Goal: Information Seeking & Learning: Learn about a topic

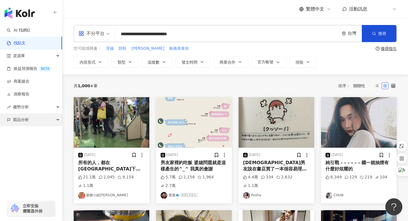
click at [20, 122] on span "競品分析" at bounding box center [21, 119] width 16 height 13
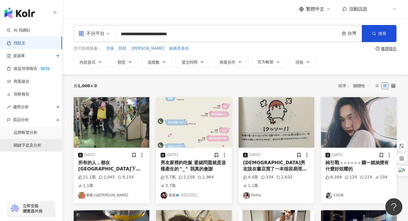
click at [31, 146] on link "關鍵字提及分析" at bounding box center [28, 145] width 28 height 6
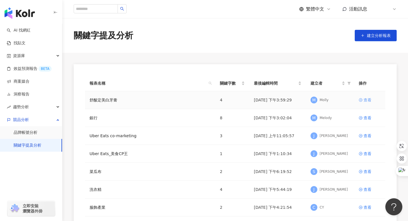
click at [364, 100] on div "查看" at bounding box center [368, 100] width 8 height 6
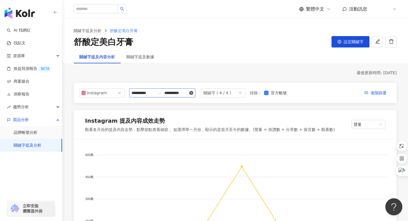
click at [193, 92] on icon "close-circle" at bounding box center [191, 93] width 4 height 4
click at [196, 94] on div at bounding box center [162, 92] width 66 height 9
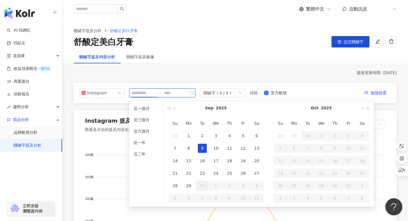
type input "**********"
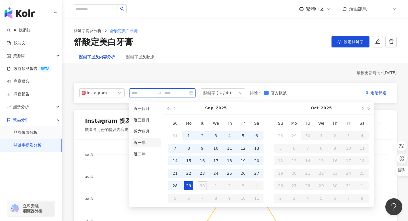
type input "**********"
click at [139, 144] on li "近一年" at bounding box center [146, 142] width 29 height 9
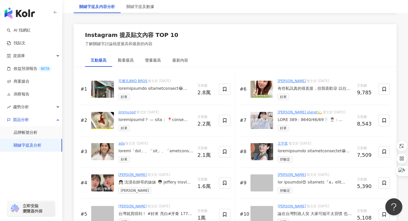
scroll to position [763, 0]
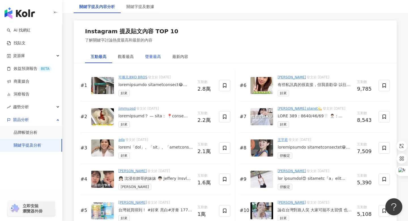
click at [152, 56] on div "聲量最高" at bounding box center [153, 56] width 16 height 6
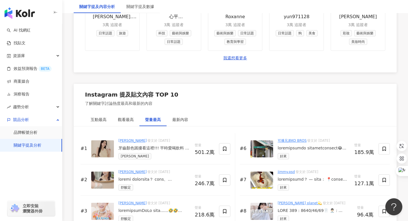
scroll to position [883, 0]
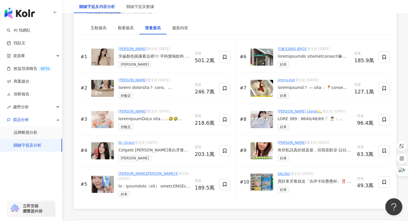
click at [100, 54] on img at bounding box center [102, 56] width 23 height 17
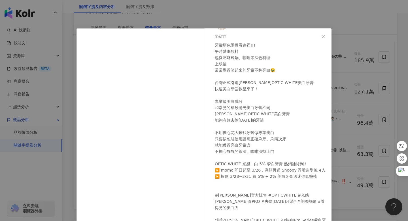
scroll to position [34, 0]
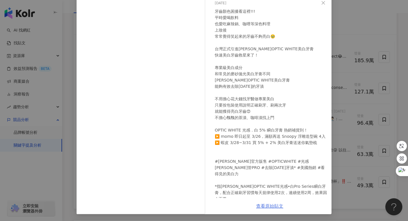
click at [268, 205] on link "查看原始貼文" at bounding box center [269, 205] width 27 height 5
click at [324, 3] on icon "close" at bounding box center [323, 3] width 5 height 5
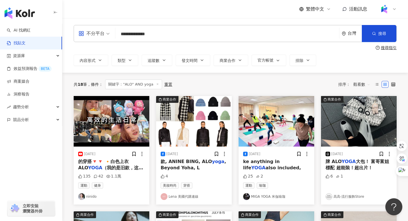
click at [18, 41] on link "找貼文" at bounding box center [16, 43] width 19 height 6
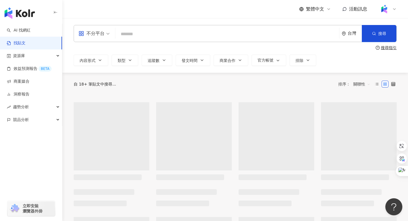
click at [158, 34] on input "search" at bounding box center [227, 34] width 219 height 12
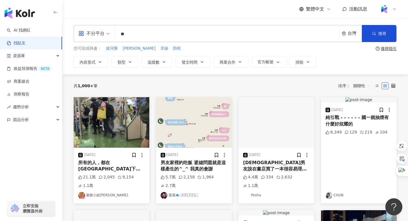
type input "*"
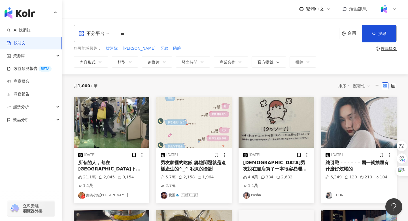
type input "*"
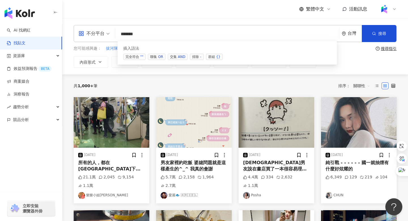
drag, startPoint x: 125, startPoint y: 33, endPoint x: 118, endPoint y: 33, distance: 7.1
click at [118, 33] on input "******" at bounding box center [227, 34] width 219 height 12
click at [150, 31] on input "******" at bounding box center [227, 34] width 219 height 12
paste input "***"
click at [122, 33] on input "*********" at bounding box center [227, 34] width 219 height 12
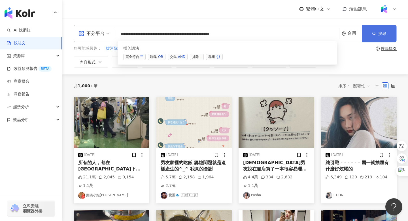
type input "**********"
click at [380, 35] on span "搜尋" at bounding box center [383, 33] width 8 height 5
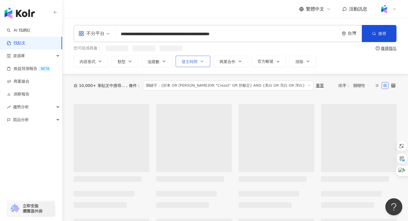
click at [193, 65] on button "發文時間" at bounding box center [193, 61] width 35 height 11
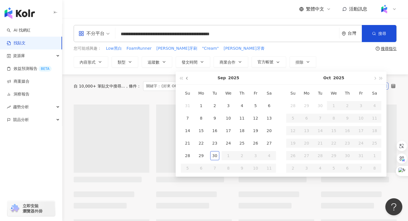
click at [187, 77] on span "button" at bounding box center [187, 78] width 3 height 3
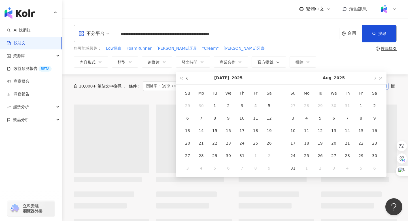
click at [187, 77] on span "button" at bounding box center [187, 78] width 3 height 3
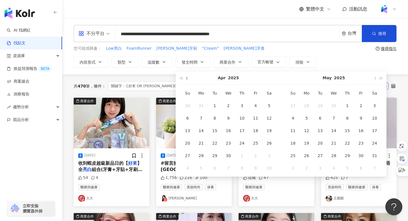
click at [187, 77] on span "button" at bounding box center [187, 78] width 3 height 3
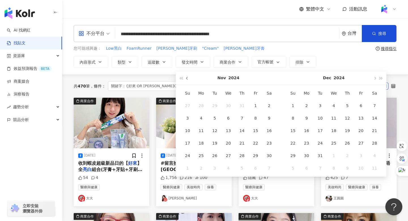
click at [187, 77] on span "button" at bounding box center [187, 78] width 3 height 3
type input "**********"
click at [321, 105] on div "1" at bounding box center [320, 105] width 9 height 9
type input "**********"
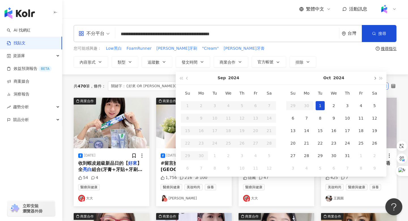
click at [376, 77] on button "button" at bounding box center [375, 77] width 6 height 13
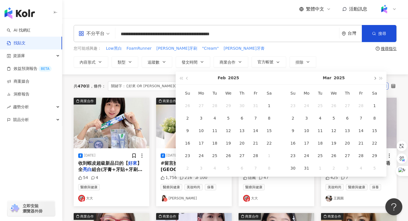
click at [376, 77] on button "button" at bounding box center [375, 77] width 6 height 13
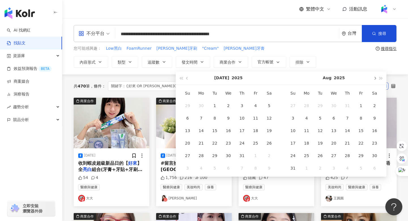
click at [376, 77] on button "button" at bounding box center [375, 77] width 6 height 13
type input "**********"
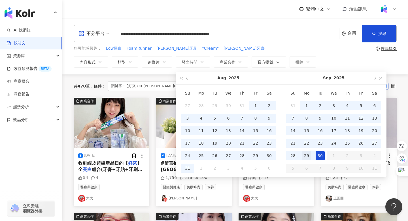
type input "**********"
click at [307, 155] on div "29" at bounding box center [306, 155] width 9 height 9
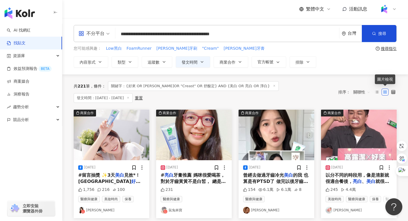
click at [366, 87] on span "關聯性" at bounding box center [362, 91] width 17 height 9
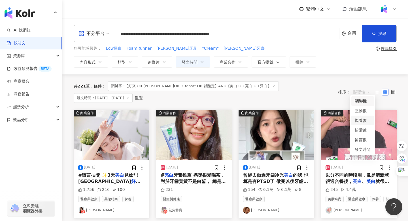
click at [360, 122] on div "觀看數" at bounding box center [363, 120] width 16 height 6
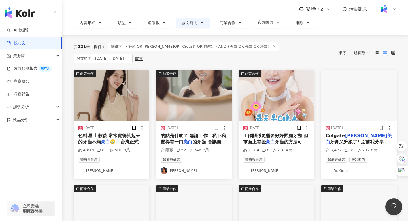
scroll to position [41, 0]
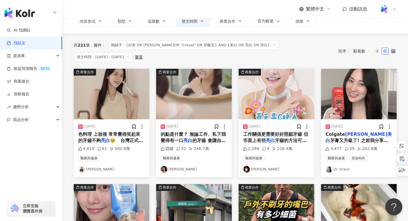
click at [191, 131] on span "的點是什麼？ 無論工作、私下我覺得有一口" at bounding box center [193, 137] width 65 height 12
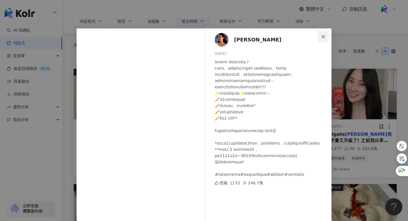
click at [322, 36] on icon "close" at bounding box center [323, 36] width 5 height 5
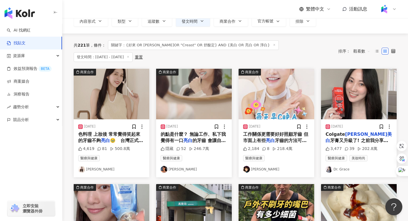
click at [276, 75] on img "button" at bounding box center [277, 94] width 76 height 50
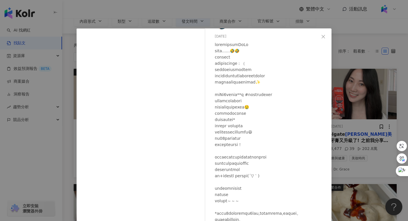
scroll to position [42, 0]
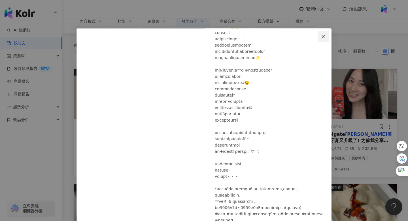
click at [324, 35] on icon "close" at bounding box center [323, 36] width 5 height 5
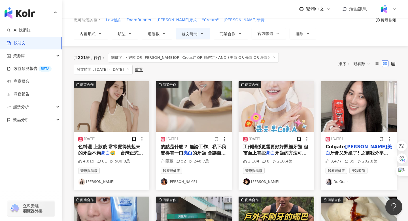
scroll to position [31, 0]
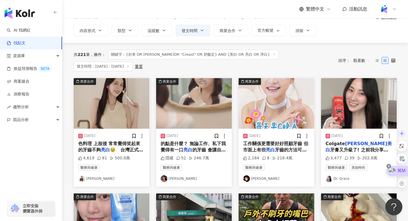
click at [391, 166] on icon at bounding box center [389, 166] width 5 height 5
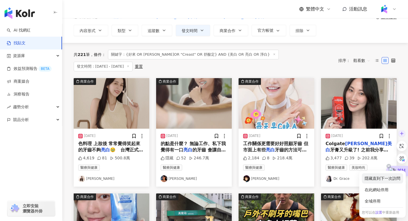
click at [383, 179] on div "隱藏直到下一次訪問" at bounding box center [382, 178] width 41 height 10
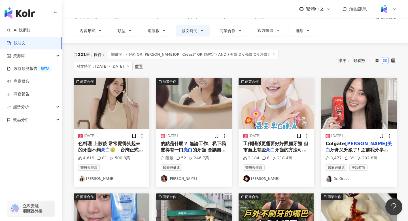
click at [355, 141] on mark "高露潔美白" at bounding box center [359, 147] width 66 height 12
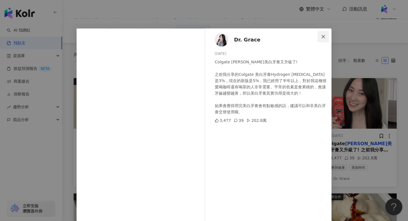
click at [324, 35] on icon "close" at bounding box center [323, 36] width 5 height 5
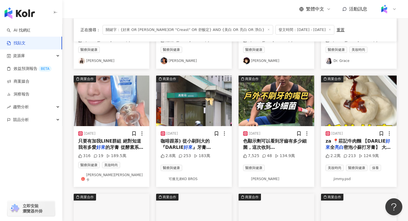
scroll to position [137, 0]
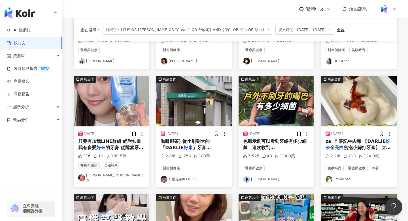
click at [106, 103] on img "button" at bounding box center [112, 101] width 76 height 50
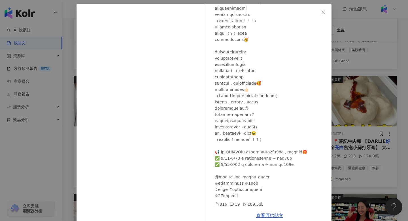
scroll to position [34, 0]
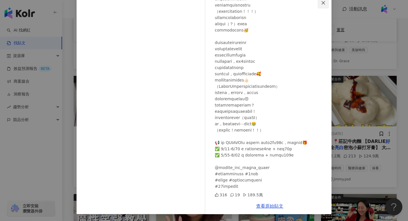
click at [323, 3] on icon "close" at bounding box center [323, 2] width 3 height 3
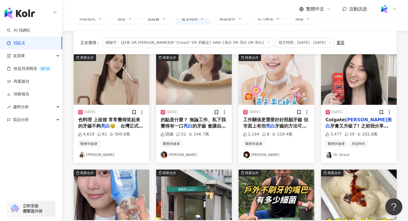
scroll to position [105, 0]
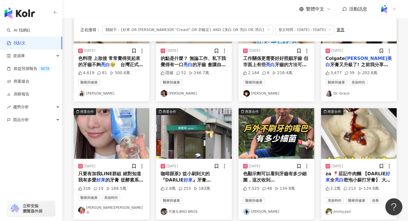
click at [109, 142] on img "button" at bounding box center [112, 133] width 76 height 50
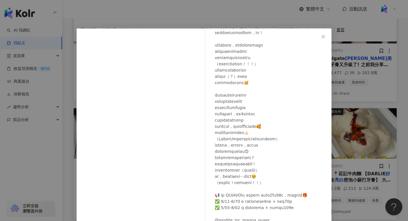
scroll to position [73, 0]
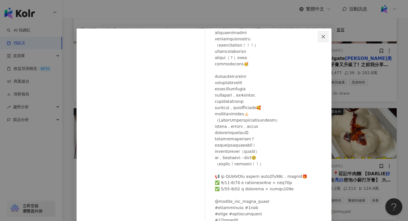
click at [322, 34] on icon "close" at bounding box center [323, 36] width 5 height 5
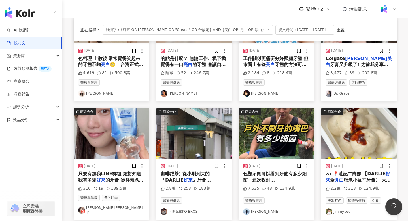
click at [193, 145] on img "button" at bounding box center [194, 133] width 76 height 50
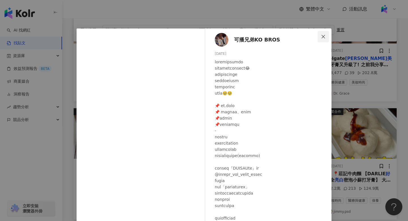
click at [324, 37] on icon "close" at bounding box center [323, 36] width 3 height 3
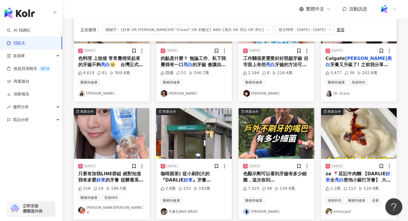
click at [358, 141] on img "button" at bounding box center [359, 133] width 76 height 50
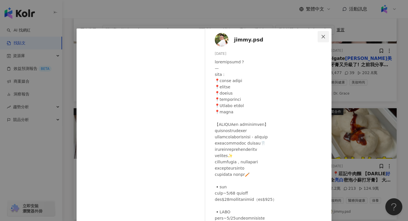
click at [326, 36] on icon "close" at bounding box center [323, 36] width 5 height 5
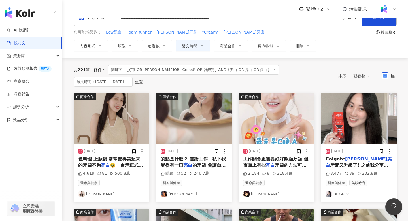
scroll to position [16, 0]
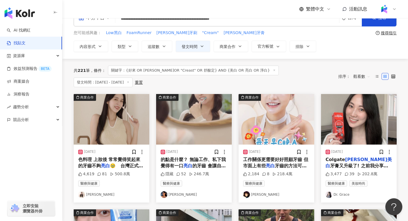
click at [128, 157] on span "色料理 上妝後 常常覺得笑起來的牙齒不夠" at bounding box center [109, 163] width 62 height 12
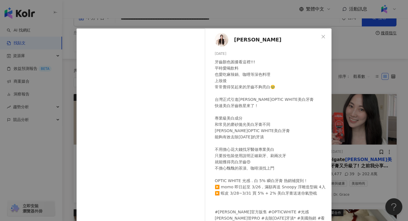
scroll to position [17, 0]
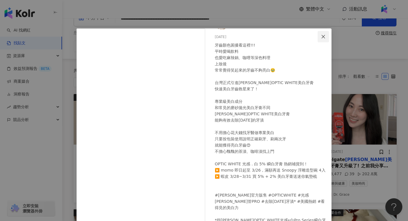
click at [323, 36] on icon "close" at bounding box center [323, 36] width 3 height 3
